Goal: Information Seeking & Learning: Learn about a topic

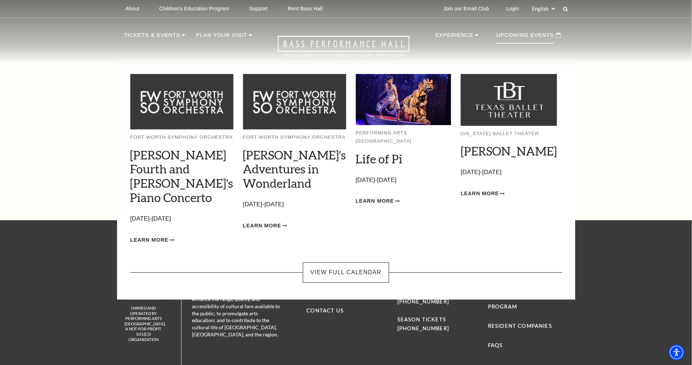
click at [536, 36] on p "Upcoming Events" at bounding box center [525, 37] width 58 height 13
drag, startPoint x: 536, startPoint y: 37, endPoint x: 538, endPoint y: 40, distance: 3.7
click at [538, 40] on p "Upcoming Events" at bounding box center [525, 37] width 58 height 13
click at [537, 38] on p "Upcoming Events" at bounding box center [525, 37] width 58 height 13
click at [344, 263] on link "View Full Calendar" at bounding box center [346, 273] width 86 height 20
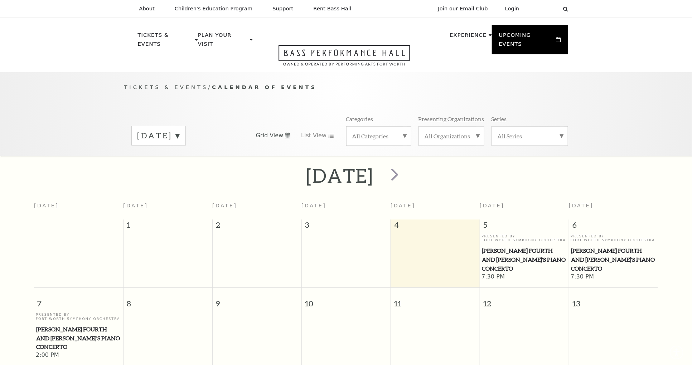
scroll to position [63, 0]
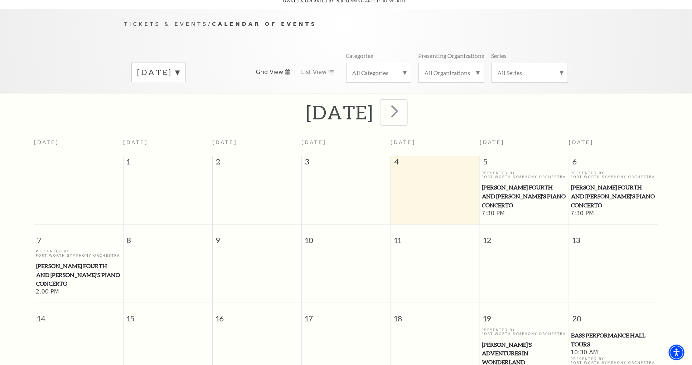
click at [405, 103] on span "next" at bounding box center [394, 111] width 20 height 20
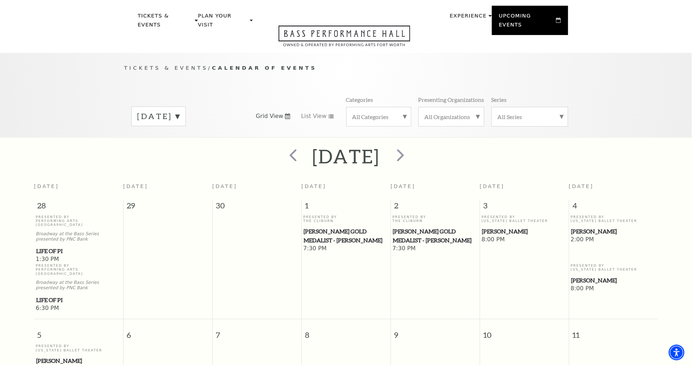
scroll to position [0, 0]
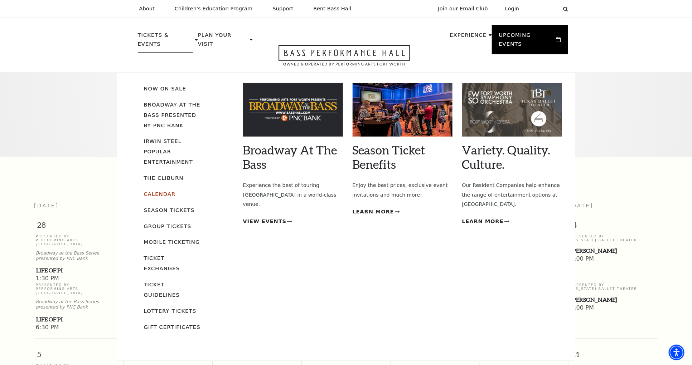
click at [166, 191] on link "Calendar" at bounding box center [160, 194] width 32 height 6
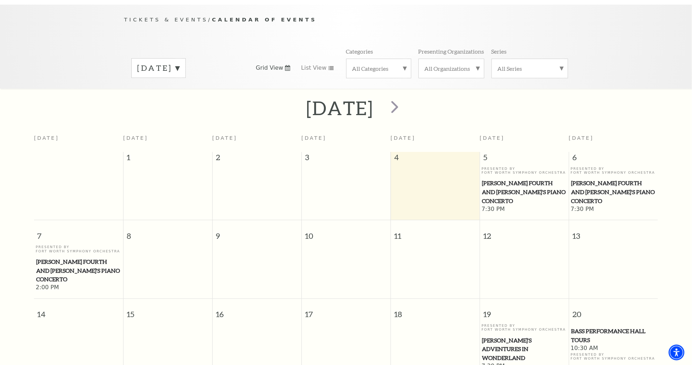
scroll to position [45, 0]
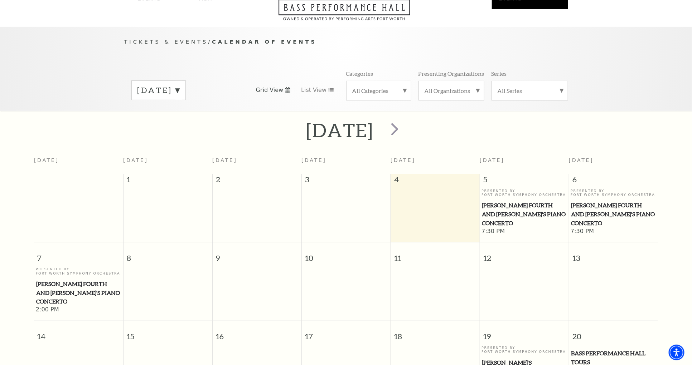
click at [186, 81] on div "[DATE]" at bounding box center [158, 90] width 54 height 20
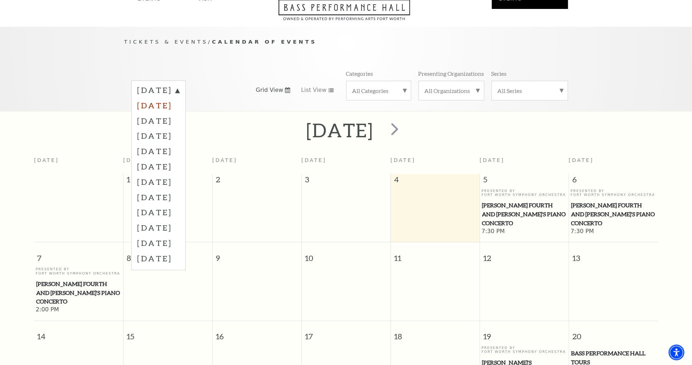
click at [180, 98] on label "[DATE]" at bounding box center [158, 105] width 42 height 15
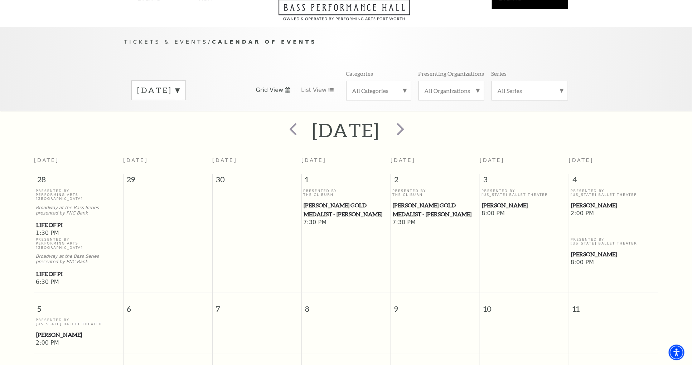
scroll to position [63, 0]
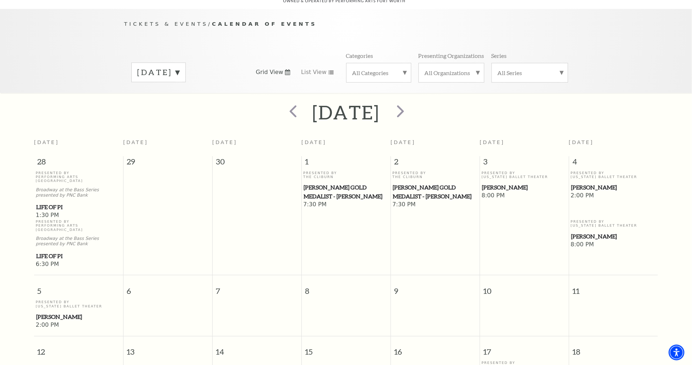
click at [156, 21] on span "Tickets & Events" at bounding box center [166, 24] width 84 height 6
click at [189, 21] on span "Tickets & Events" at bounding box center [166, 24] width 84 height 6
click at [223, 21] on span "Calendar of Events" at bounding box center [264, 24] width 105 height 6
click at [224, 21] on span "Calendar of Events" at bounding box center [264, 24] width 105 height 6
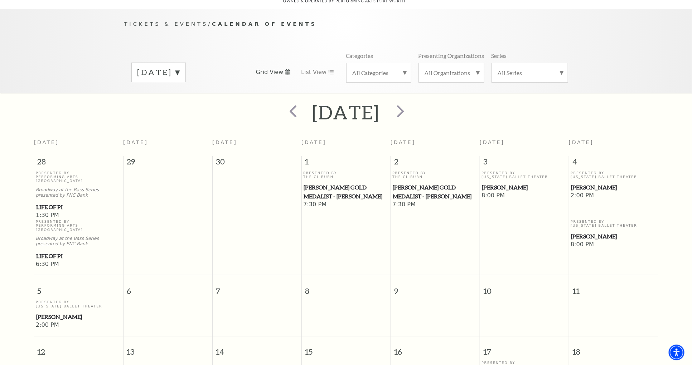
click at [224, 21] on span "Calendar of Events" at bounding box center [264, 24] width 105 height 6
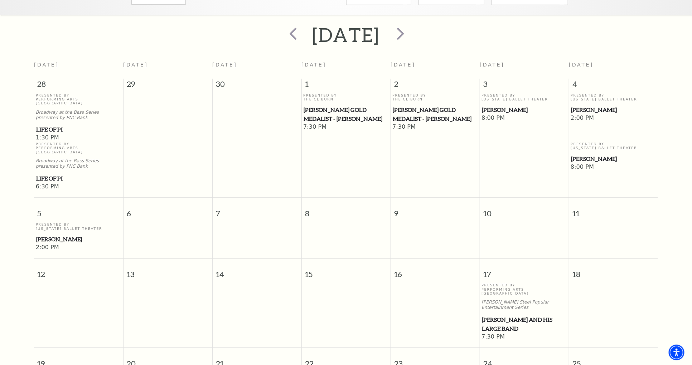
scroll to position [135, 0]
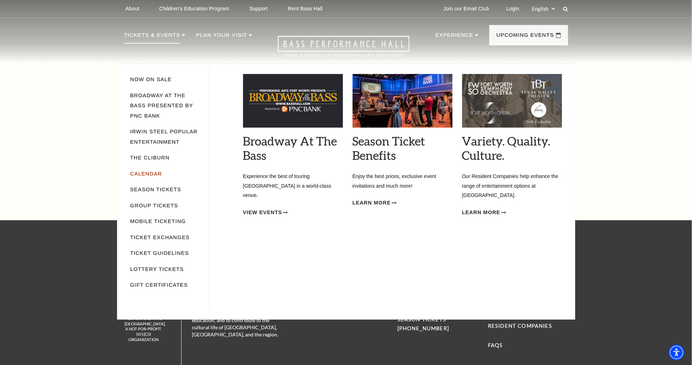
click at [149, 171] on link "Calendar" at bounding box center [146, 174] width 32 height 6
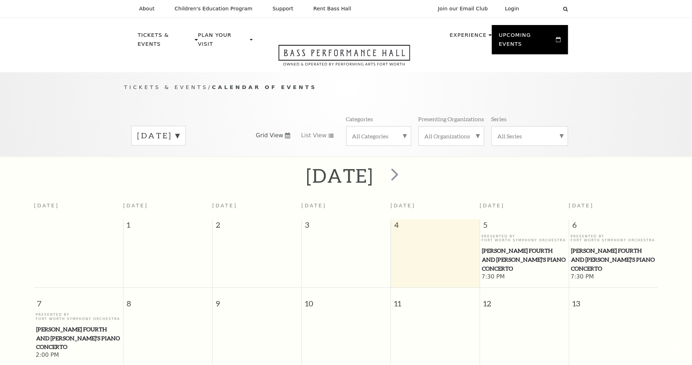
scroll to position [63, 0]
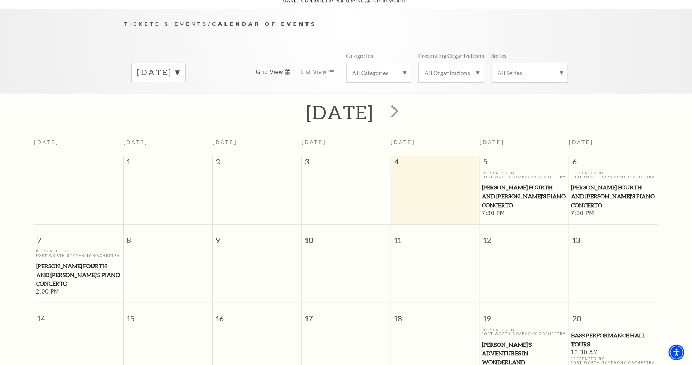
click at [180, 67] on label "[DATE]" at bounding box center [158, 72] width 42 height 11
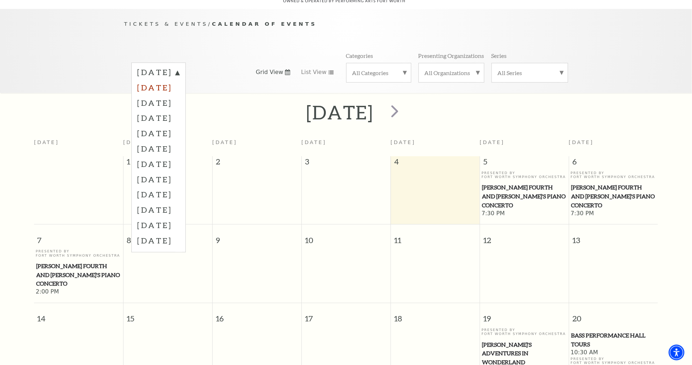
click at [180, 81] on label "[DATE]" at bounding box center [158, 87] width 42 height 15
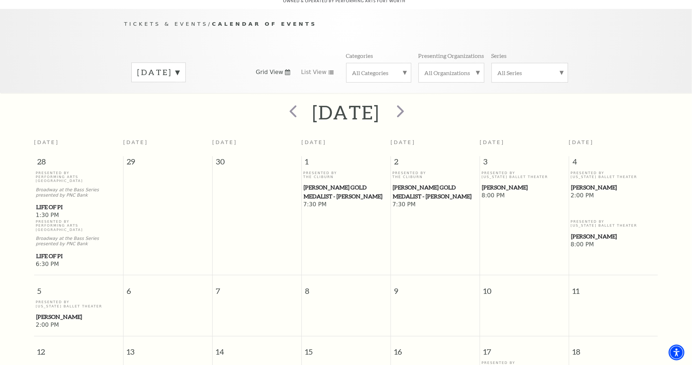
click at [403, 69] on label "All Categories" at bounding box center [378, 73] width 53 height 8
click at [374, 102] on label "Concert" at bounding box center [378, 108] width 53 height 12
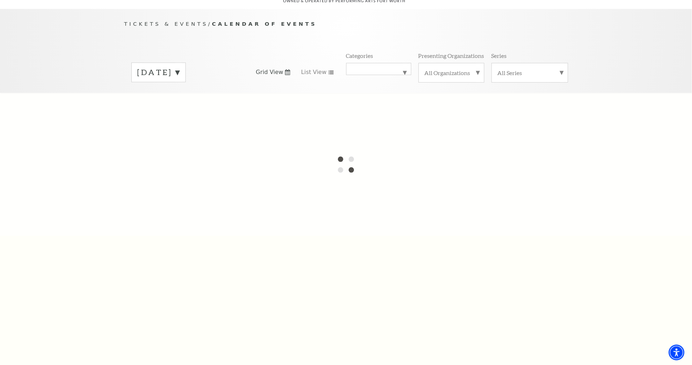
click at [477, 69] on label "All Organizations" at bounding box center [451, 73] width 54 height 8
click at [528, 123] on div at bounding box center [346, 164] width 692 height 143
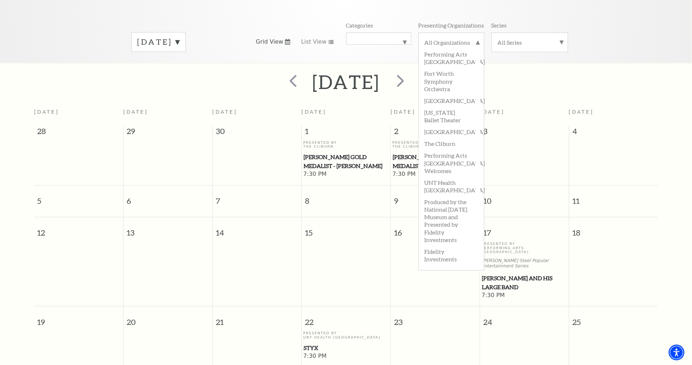
scroll to position [99, 0]
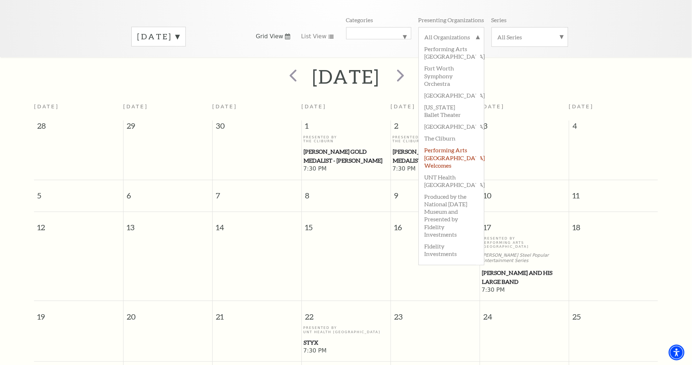
click at [461, 155] on label "Performing Arts [GEOGRAPHIC_DATA] Welcomes" at bounding box center [451, 157] width 54 height 27
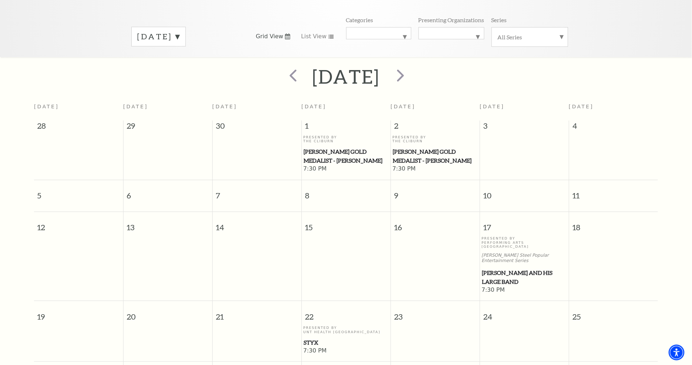
scroll to position [63, 0]
